Goal: Task Accomplishment & Management: Use online tool/utility

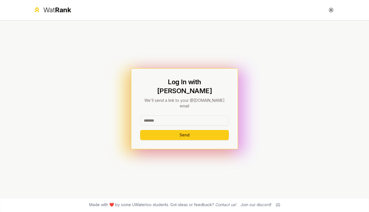
type input "*"
click at [184, 130] on button "Send" at bounding box center [184, 135] width 89 height 10
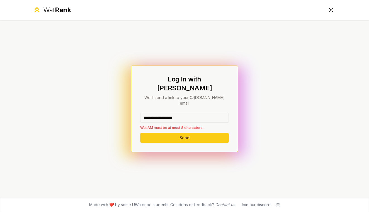
click at [172, 113] on input "**********" at bounding box center [184, 118] width 89 height 10
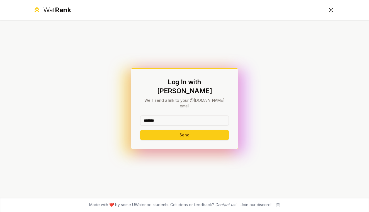
type input "*******"
click at [184, 130] on button "Send" at bounding box center [184, 135] width 89 height 10
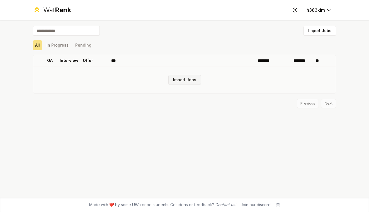
click at [178, 78] on button "Import Jobs" at bounding box center [184, 80] width 33 height 10
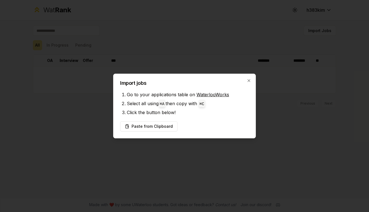
click at [214, 94] on link "WaterlooWorks" at bounding box center [213, 95] width 33 height 6
click at [168, 125] on button "Paste from Clipboard" at bounding box center [148, 126] width 57 height 10
click at [163, 127] on button "Paste from Clipboard" at bounding box center [148, 126] width 57 height 10
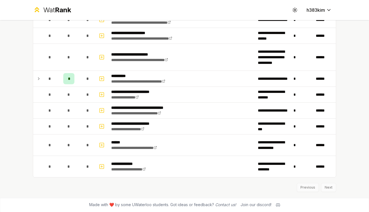
click at [325, 186] on div "Previous Next" at bounding box center [184, 184] width 303 height 14
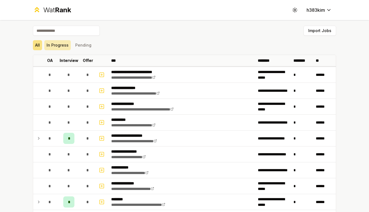
click at [59, 47] on button "In Progress" at bounding box center [57, 45] width 26 height 10
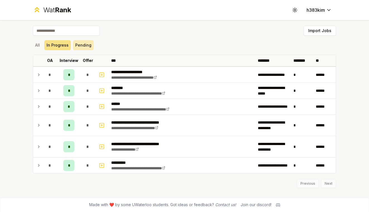
click at [82, 46] on button "Pending" at bounding box center [83, 45] width 21 height 10
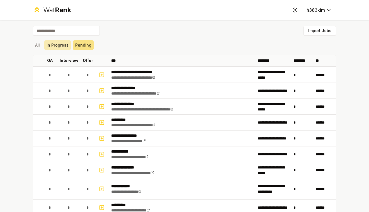
click at [49, 42] on button "In Progress" at bounding box center [57, 45] width 26 height 10
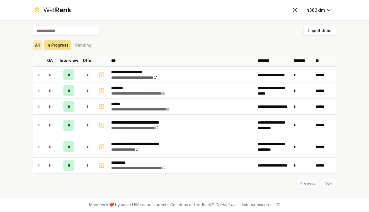
click at [39, 44] on button "All" at bounding box center [37, 45] width 9 height 10
